Goal: Transaction & Acquisition: Book appointment/travel/reservation

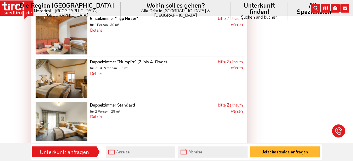
scroll to position [783, 0]
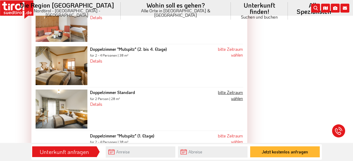
click at [229, 89] on link "bitte Zeitraum wählen" at bounding box center [230, 94] width 25 height 11
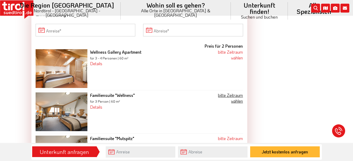
click at [235, 95] on link "bitte Zeitraum wählen" at bounding box center [230, 97] width 25 height 11
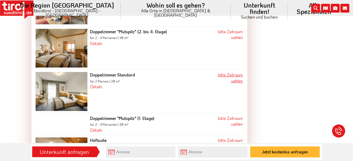
scroll to position [782, 0]
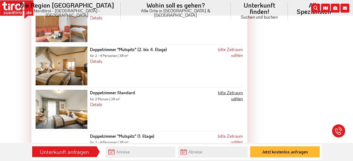
click at [233, 91] on link "bitte Zeitraum wählen" at bounding box center [230, 95] width 25 height 11
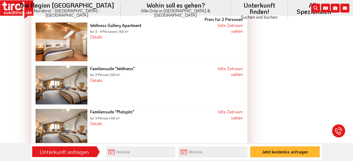
scroll to position [435, 0]
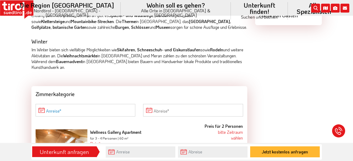
click at [62, 106] on input "Anreise" at bounding box center [86, 110] width 100 height 13
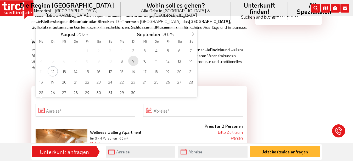
click at [133, 60] on span "9" at bounding box center [133, 61] width 10 height 10
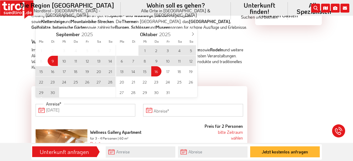
click at [155, 72] on span "16" at bounding box center [156, 71] width 10 height 10
type input "09-09-2025"
type input "16-10-2025"
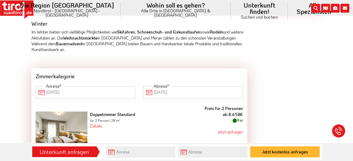
scroll to position [462, 0]
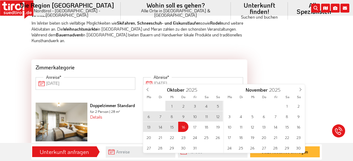
click at [165, 77] on input "16-10-2025" at bounding box center [193, 83] width 100 height 13
click at [148, 78] on input "16-10-2025" at bounding box center [193, 83] width 100 height 13
click at [145, 89] on span at bounding box center [147, 88] width 9 height 9
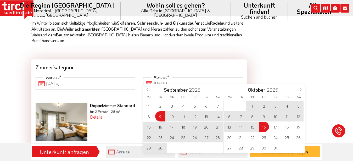
click at [184, 126] on span "18" at bounding box center [183, 127] width 10 height 10
type input "09-09-2025"
type input "18-09-2025"
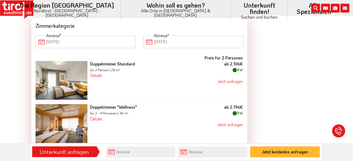
scroll to position [516, 0]
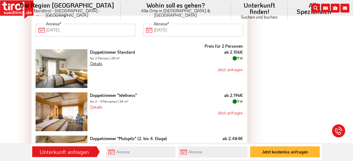
click at [98, 61] on link "Details" at bounding box center [96, 63] width 12 height 5
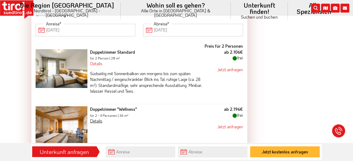
click at [101, 118] on link "Details" at bounding box center [96, 120] width 12 height 5
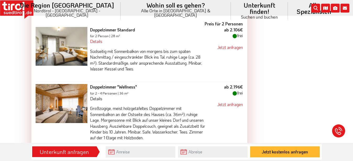
scroll to position [542, 0]
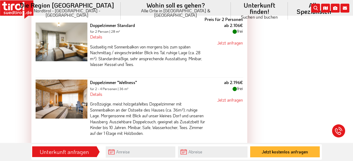
click at [135, 90] on div "Doppelzimmer "Wellness" für 2 - 4 Personen | 36 m² Details Großzügige, meist ho…" at bounding box center [147, 112] width 121 height 65
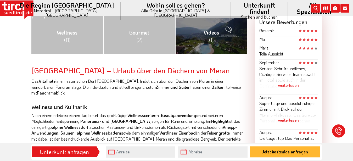
scroll to position [275, 0]
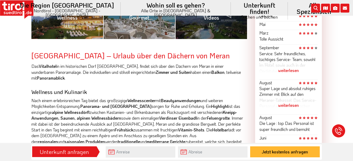
click at [292, 104] on div "weiterlesen" at bounding box center [288, 105] width 58 height 13
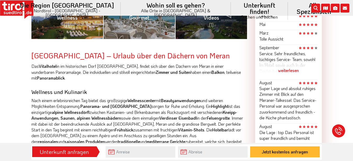
click at [285, 70] on div "weiterlesen" at bounding box center [288, 70] width 58 height 13
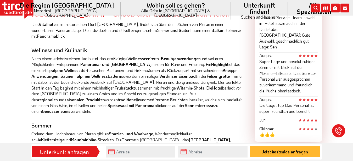
scroll to position [329, 0]
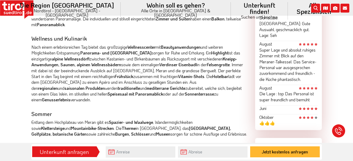
click at [301, 114] on span at bounding box center [306, 117] width 15 height 6
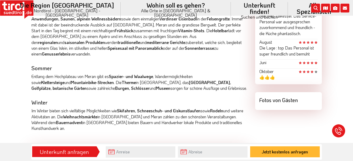
scroll to position [382, 0]
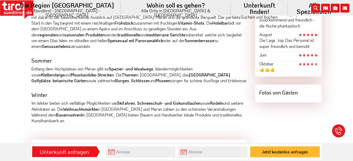
click at [271, 84] on div "Fotos von Gästen" at bounding box center [288, 91] width 67 height 14
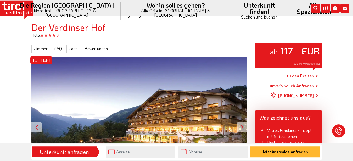
scroll to position [35, 0]
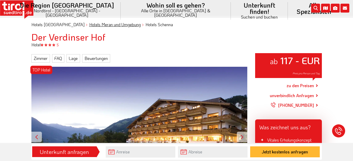
click at [100, 22] on link "Hotels Meran und Umgebung" at bounding box center [115, 24] width 52 height 5
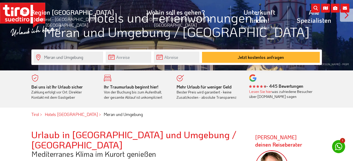
scroll to position [53, 0]
click at [61, 58] on input "Meran und Umgebung" at bounding box center [68, 57] width 70 height 11
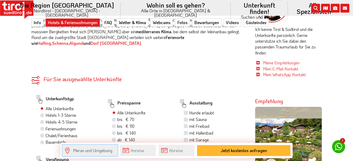
scroll to position [240, 0]
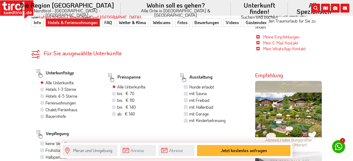
click at [46, 93] on label "Hotels 4-5 Sterne" at bounding box center [62, 96] width 32 height 6
click at [42, 94] on input "Hotels 4-5 Sterne" at bounding box center [42, 95] width 3 height 3
radio input "true"
click at [189, 97] on label "mit Freibad" at bounding box center [199, 100] width 20 height 6
click at [186, 98] on input "mit Freibad" at bounding box center [186, 99] width 3 height 3
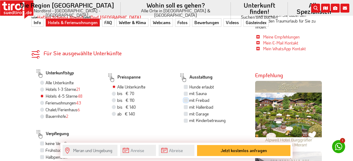
checkbox input "true"
click at [189, 90] on label "mit Sauna" at bounding box center [198, 93] width 18 height 6
click at [188, 92] on input "mit Sauna" at bounding box center [186, 93] width 3 height 3
checkbox input "true"
click at [189, 104] on label "mit Hallenbad" at bounding box center [201, 107] width 24 height 6
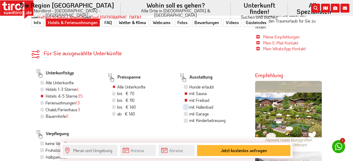
click at [187, 105] on input "mit Hallenbad" at bounding box center [186, 106] width 3 height 3
checkbox input "true"
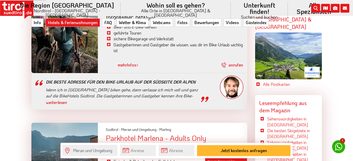
scroll to position [1414, 0]
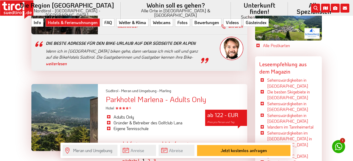
click at [95, 103] on div at bounding box center [64, 117] width 67 height 67
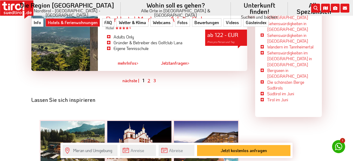
click at [148, 77] on ul "vorher | nächste | 1 2 3" at bounding box center [139, 80] width 216 height 7
click at [147, 77] on ul "vorher | nächste | 1 2 3" at bounding box center [139, 80] width 216 height 7
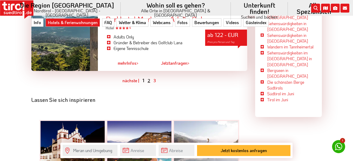
click at [148, 78] on link "2" at bounding box center [149, 80] width 3 height 5
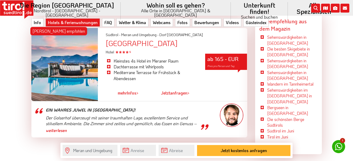
scroll to position [1484, 0]
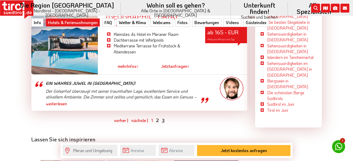
click at [163, 117] on link "3" at bounding box center [163, 119] width 3 height 5
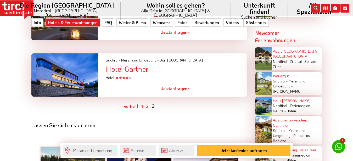
scroll to position [1217, 0]
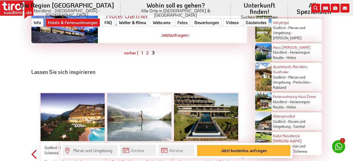
click at [63, 93] on div at bounding box center [73, 117] width 64 height 48
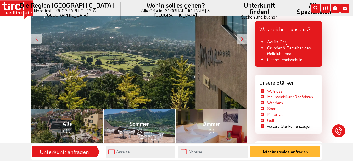
scroll to position [187, 0]
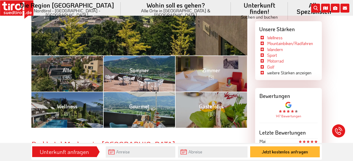
click at [121, 82] on link "[PERSON_NAME] (6)" at bounding box center [139, 73] width 72 height 36
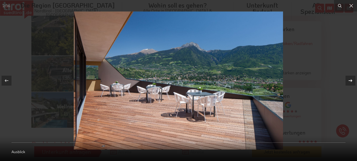
click at [349, 81] on icon at bounding box center [351, 80] width 6 height 6
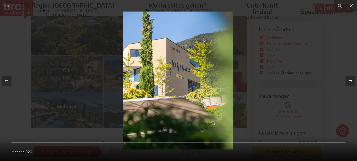
click at [349, 81] on icon at bounding box center [351, 80] width 4 height 3
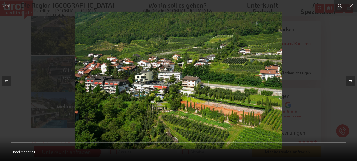
click at [349, 81] on icon at bounding box center [351, 80] width 4 height 3
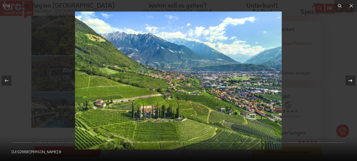
click at [349, 81] on icon at bounding box center [351, 80] width 4 height 3
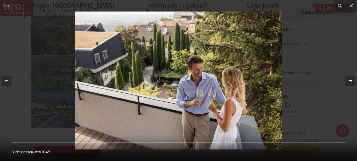
click at [349, 81] on icon at bounding box center [351, 80] width 4 height 3
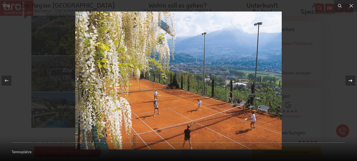
click at [349, 81] on icon at bounding box center [351, 80] width 4 height 3
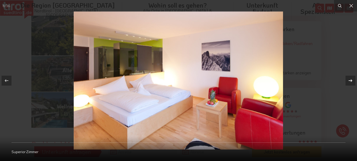
click at [349, 81] on icon at bounding box center [351, 80] width 4 height 3
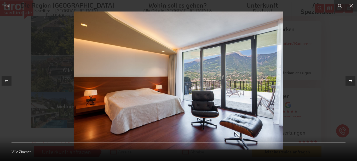
click at [349, 81] on icon at bounding box center [351, 80] width 4 height 3
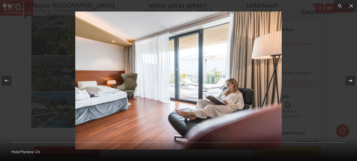
click at [349, 81] on icon at bounding box center [351, 80] width 4 height 3
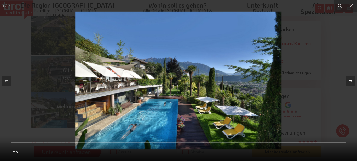
click at [350, 78] on icon at bounding box center [351, 80] width 6 height 6
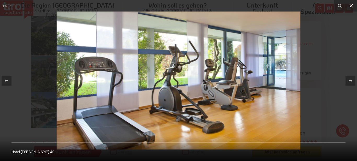
click at [351, 4] on icon at bounding box center [351, 6] width 6 height 6
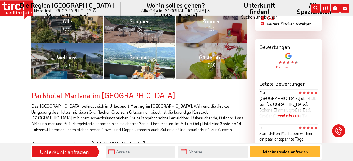
scroll to position [240, 0]
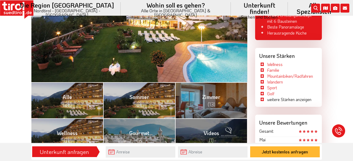
scroll to position [213, 0]
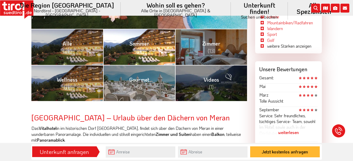
click at [141, 52] on span "(9)" at bounding box center [139, 50] width 5 height 7
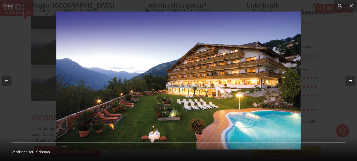
click at [348, 82] on icon at bounding box center [351, 80] width 6 height 6
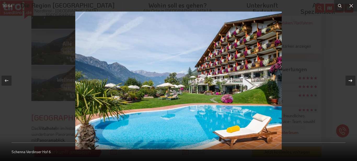
click at [348, 82] on icon at bounding box center [351, 80] width 6 height 6
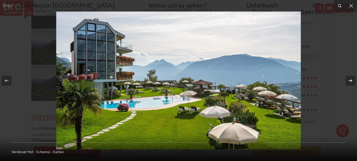
click at [348, 82] on icon at bounding box center [351, 80] width 6 height 6
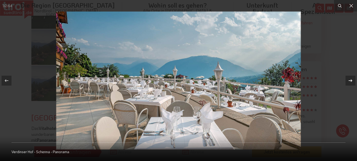
click at [348, 82] on icon at bounding box center [351, 80] width 6 height 6
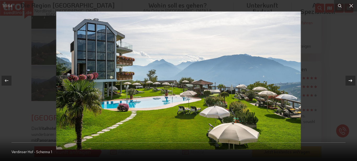
click at [348, 82] on icon at bounding box center [351, 80] width 6 height 6
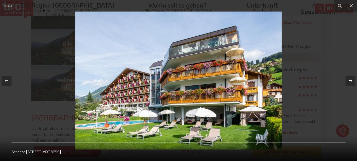
click at [348, 82] on icon at bounding box center [351, 80] width 6 height 6
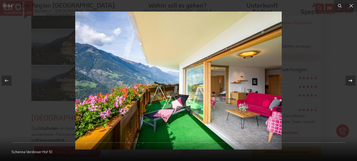
click at [348, 82] on icon at bounding box center [351, 80] width 6 height 6
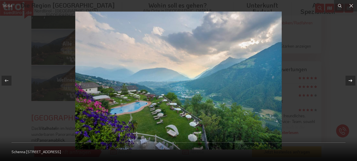
click at [348, 82] on icon at bounding box center [351, 80] width 6 height 6
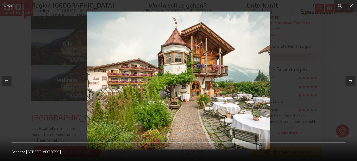
click at [349, 80] on icon at bounding box center [351, 80] width 6 height 6
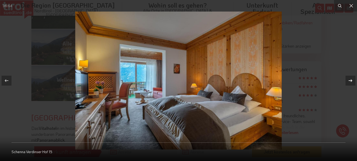
click at [349, 80] on icon at bounding box center [351, 80] width 6 height 6
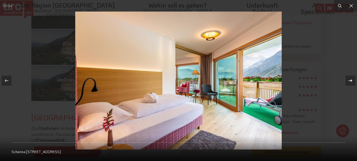
click at [352, 81] on icon at bounding box center [351, 80] width 4 height 3
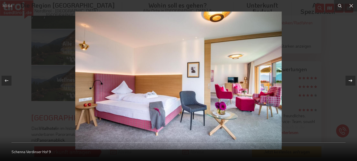
click at [352, 81] on icon at bounding box center [351, 80] width 4 height 3
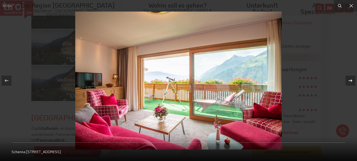
click at [352, 81] on icon at bounding box center [351, 80] width 4 height 3
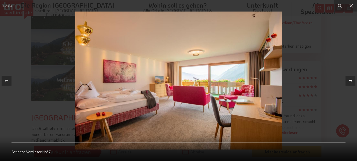
click at [352, 81] on icon at bounding box center [351, 80] width 4 height 3
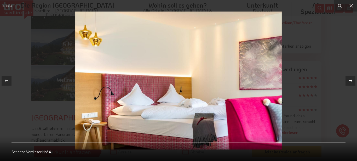
click at [352, 81] on icon at bounding box center [351, 80] width 4 height 3
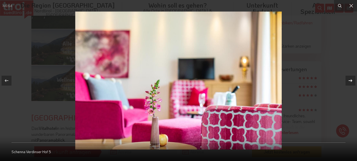
click at [352, 81] on icon at bounding box center [351, 80] width 4 height 3
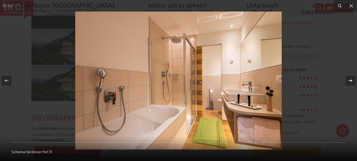
click at [352, 81] on icon at bounding box center [351, 80] width 4 height 3
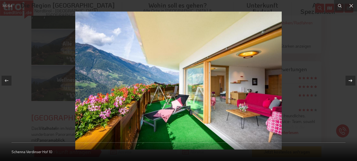
click at [352, 81] on icon at bounding box center [351, 80] width 4 height 3
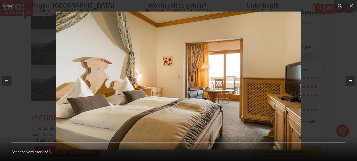
click at [352, 81] on icon at bounding box center [351, 80] width 4 height 3
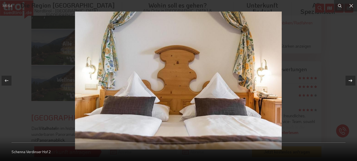
click at [352, 81] on icon at bounding box center [351, 80] width 4 height 3
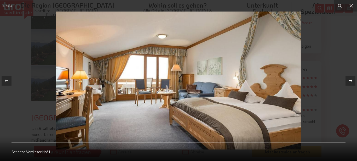
click at [352, 81] on div "49 / 64 Schenna Verdinser Hof 1" at bounding box center [178, 80] width 357 height 161
click at [352, 79] on icon at bounding box center [351, 80] width 6 height 6
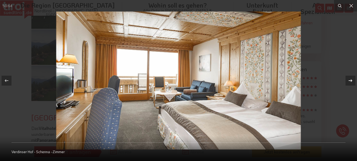
click at [352, 79] on icon at bounding box center [351, 80] width 6 height 6
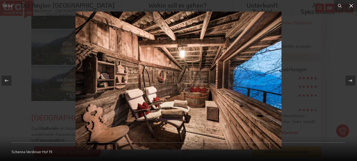
click at [352, 4] on icon at bounding box center [351, 6] width 6 height 6
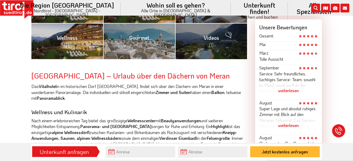
scroll to position [267, 0]
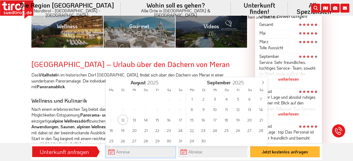
click at [128, 153] on input "text" at bounding box center [141, 151] width 70 height 11
click at [204, 110] on span "9" at bounding box center [203, 109] width 10 height 10
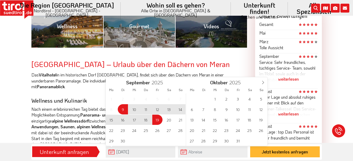
click at [157, 120] on span "19" at bounding box center [157, 120] width 10 height 10
type input "09-09-2025"
type input "19-09-2025"
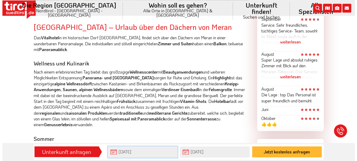
scroll to position [320, 0]
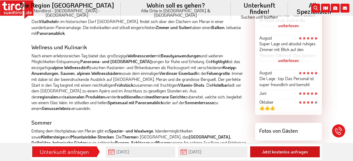
click at [265, 151] on button "Jetzt kostenlos anfragen" at bounding box center [285, 151] width 70 height 11
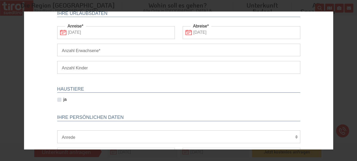
scroll to position [0, 0]
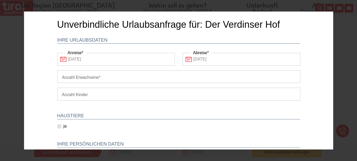
click at [137, 76] on input "Anzahl Erwachsene" at bounding box center [178, 76] width 243 height 13
type input "1"
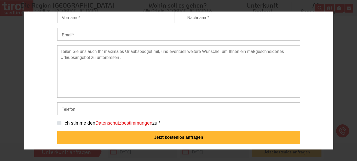
scroll to position [164, 0]
